Goal: Task Accomplishment & Management: Use online tool/utility

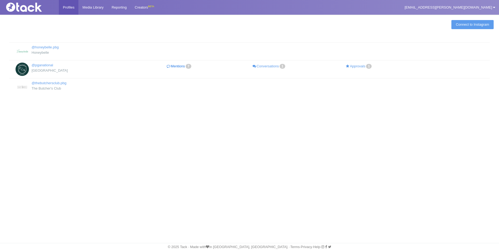
click at [181, 67] on link "Mentions 7" at bounding box center [180, 67] width 90 height 8
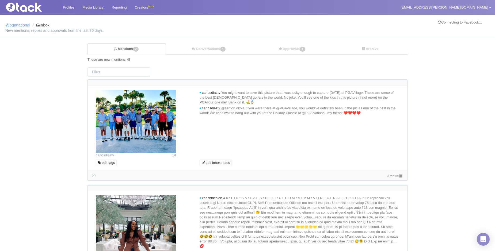
click at [134, 122] on img at bounding box center [136, 121] width 80 height 63
click at [393, 175] on link "Archive" at bounding box center [395, 176] width 16 height 4
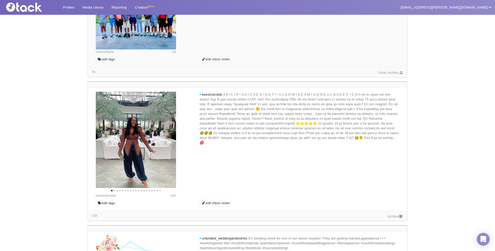
scroll to position [107, 0]
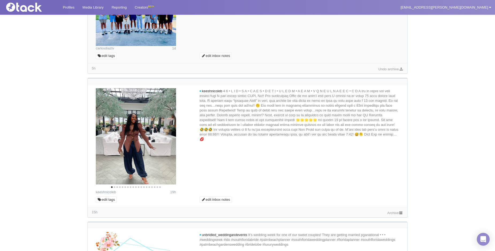
click at [397, 214] on link "Archive" at bounding box center [395, 213] width 16 height 4
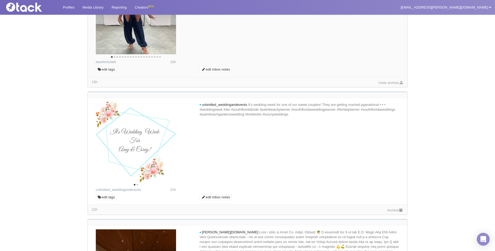
scroll to position [267, 0]
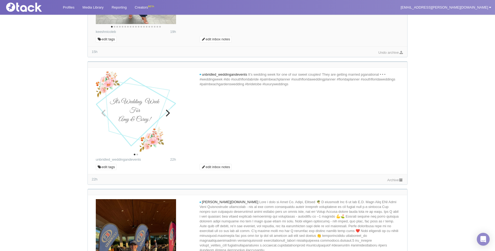
click at [168, 114] on icon "Next" at bounding box center [167, 113] width 7 height 7
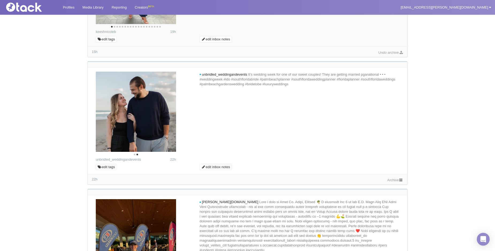
click at [393, 178] on link "Archive" at bounding box center [395, 180] width 16 height 4
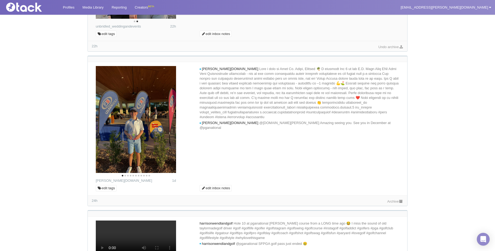
scroll to position [401, 0]
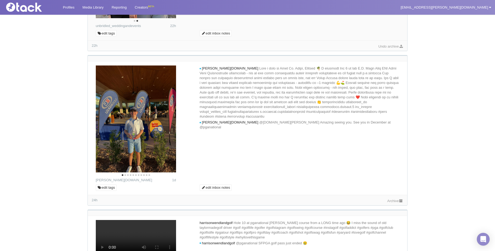
click at [399, 200] on icon at bounding box center [401, 200] width 5 height 3
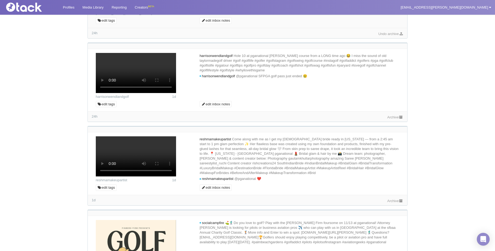
scroll to position [615, 0]
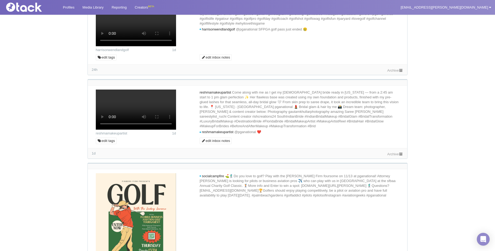
click at [395, 72] on link "Archive" at bounding box center [395, 70] width 16 height 4
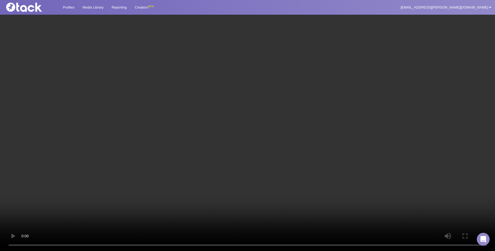
scroll to position [831, 0]
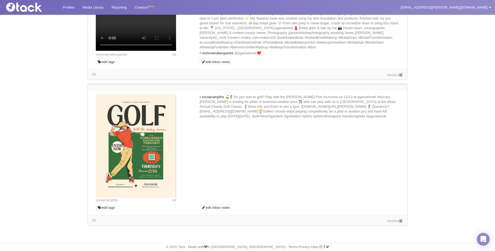
click at [397, 77] on link "Archive" at bounding box center [395, 75] width 16 height 4
click at [397, 223] on div "1d Archive" at bounding box center [248, 220] width 320 height 10
click at [398, 223] on div "Archive" at bounding box center [395, 221] width 16 height 6
click at [397, 220] on link "Archive" at bounding box center [395, 221] width 16 height 4
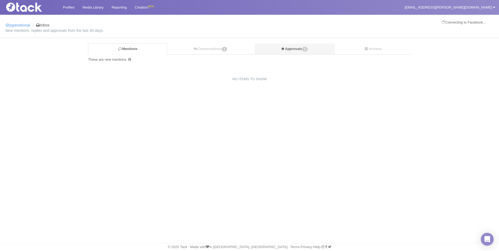
click at [297, 49] on link "Approvals 1" at bounding box center [295, 49] width 80 height 11
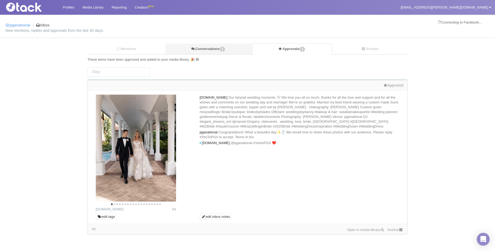
click at [212, 47] on link "Conversations 1" at bounding box center [208, 49] width 87 height 11
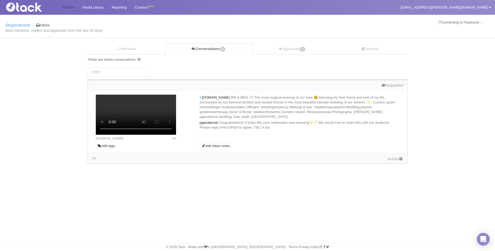
click at [68, 3] on link "Profiles" at bounding box center [69, 7] width 20 height 15
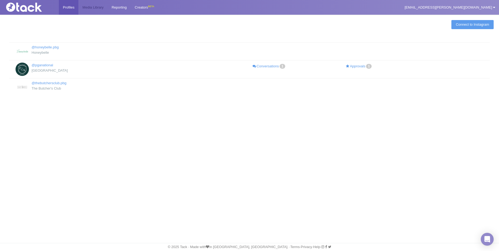
click at [95, 7] on link "Media Library" at bounding box center [92, 7] width 29 height 15
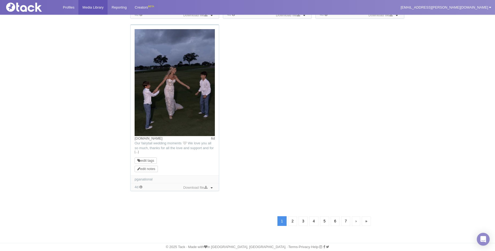
scroll to position [563, 0]
click at [293, 220] on link "2" at bounding box center [292, 221] width 9 height 10
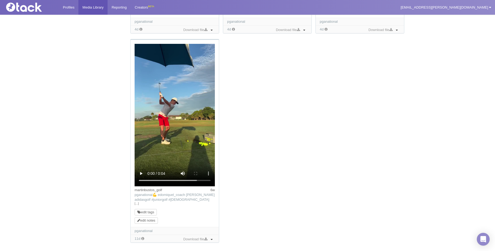
scroll to position [600, 0]
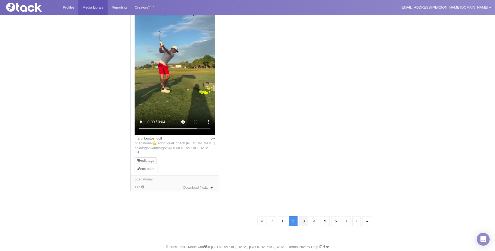
click at [302, 223] on link "3" at bounding box center [303, 221] width 9 height 10
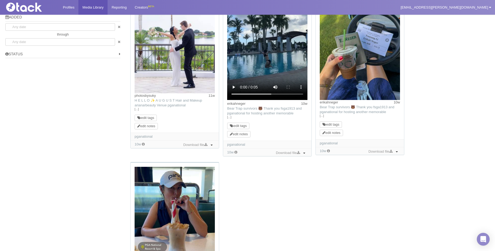
scroll to position [551, 0]
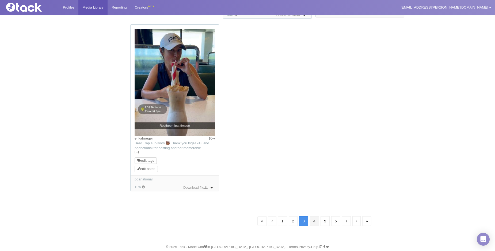
click at [315, 220] on link "4" at bounding box center [314, 221] width 9 height 10
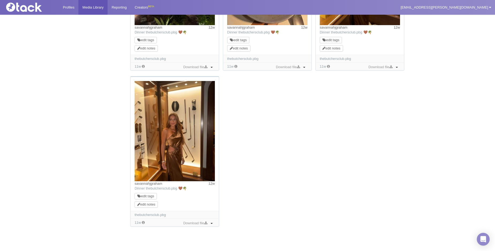
scroll to position [531, 0]
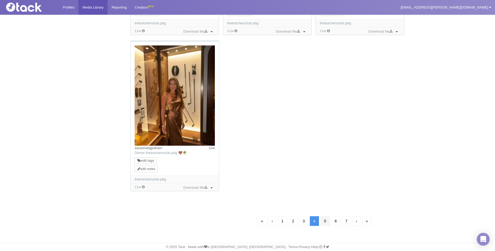
click at [325, 220] on link "5" at bounding box center [324, 221] width 9 height 10
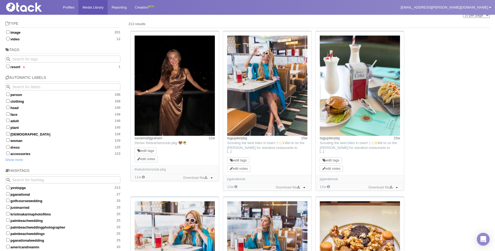
scroll to position [39, 0]
click at [272, 76] on img at bounding box center [267, 86] width 80 height 100
click at [293, 186] on link "Download file" at bounding box center [287, 188] width 27 height 6
